Goal: Obtain resource: Obtain resource

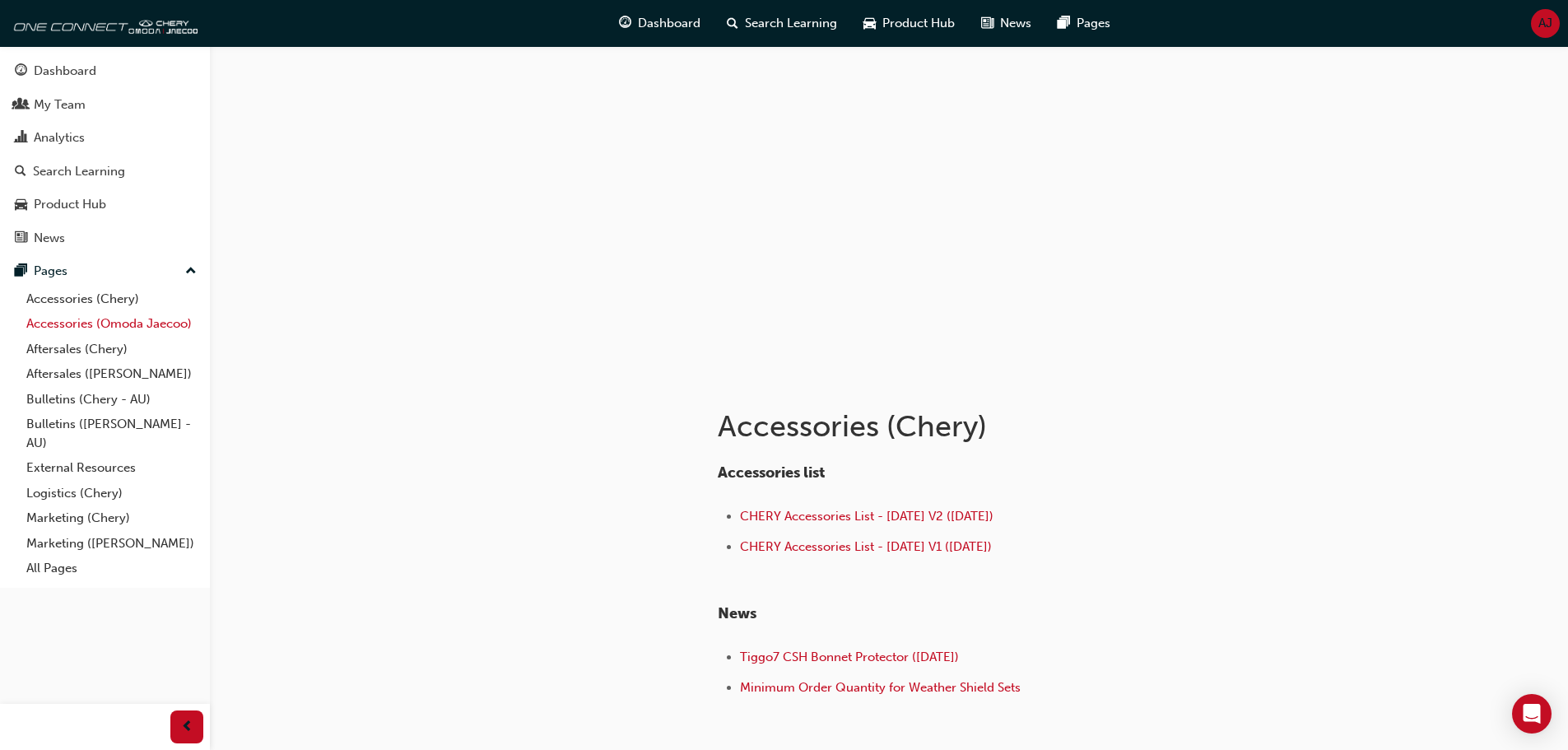
click at [99, 327] on link "Accessories (Omoda Jaecoo)" at bounding box center [111, 324] width 183 height 25
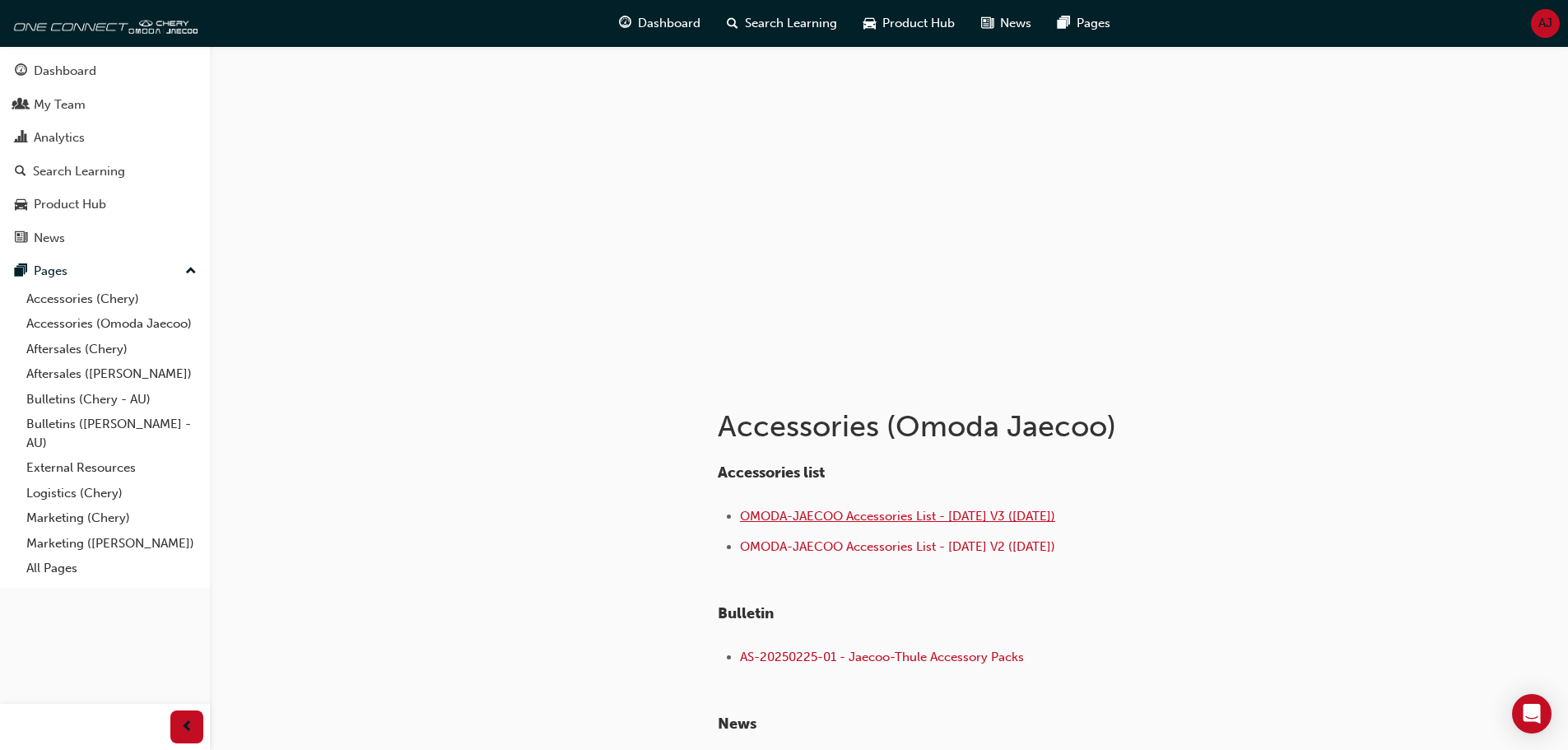
click at [831, 514] on span "OMODA-JAECOO Accessories List - [DATE] V3 ([DATE])" at bounding box center [897, 516] width 315 height 15
click at [807, 660] on span "AS-20250225-01 - Jaecoo-Thule Accessory Packs" at bounding box center [882, 656] width 284 height 15
